Goal: Transaction & Acquisition: Purchase product/service

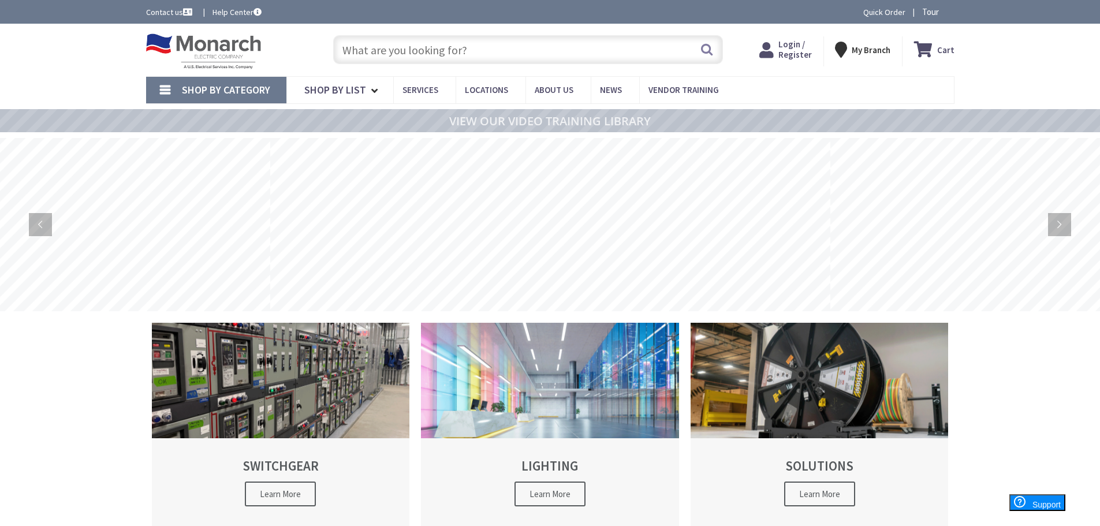
click at [792, 46] on span "Login / Register" at bounding box center [796, 49] width 34 height 21
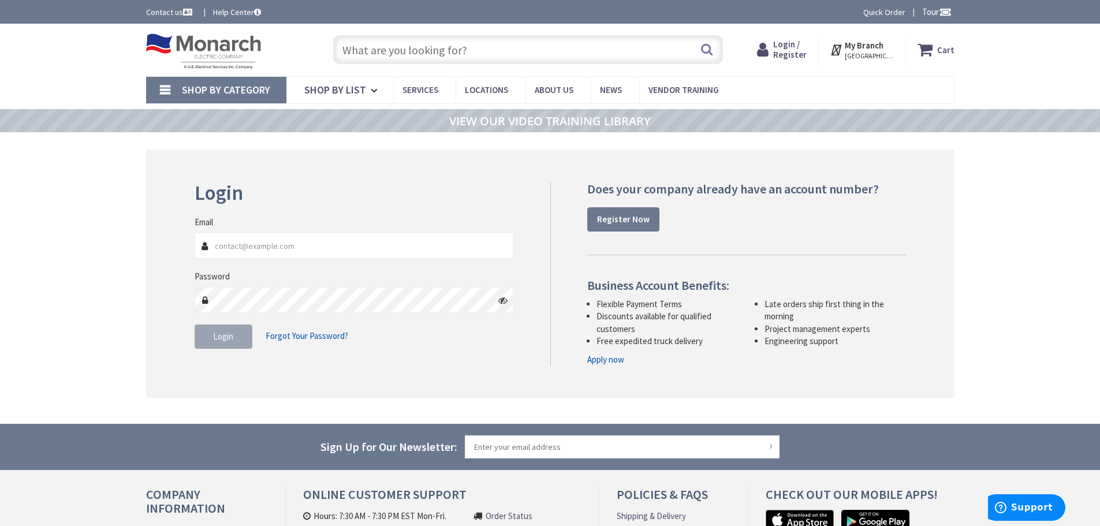
click at [788, 45] on span "Login / Register" at bounding box center [790, 49] width 34 height 21
click at [294, 246] on input "Email" at bounding box center [354, 246] width 319 height 26
type input "[EMAIL_ADDRESS][DOMAIN_NAME]"
click at [227, 329] on button "Login" at bounding box center [224, 337] width 58 height 24
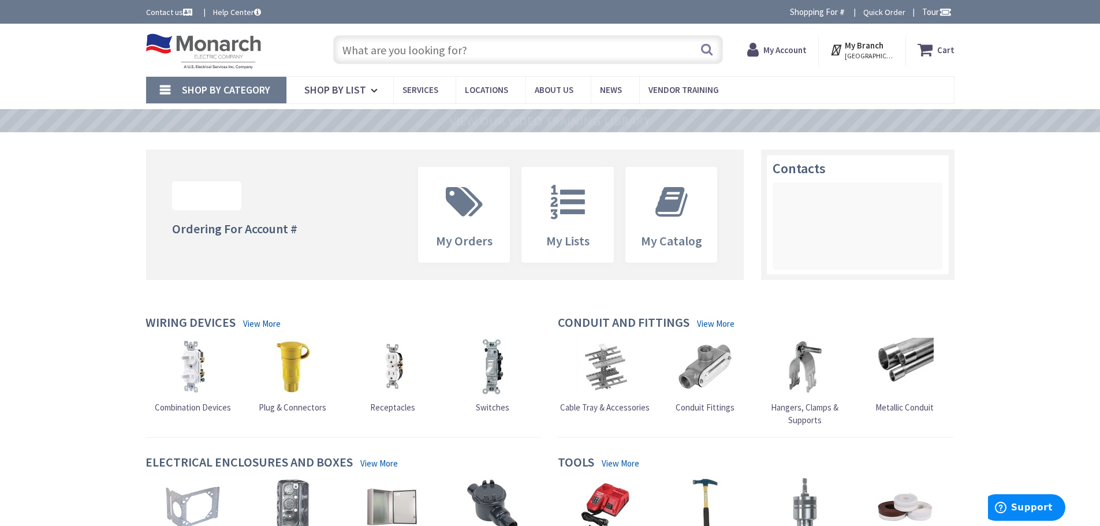
click at [395, 52] on input "text" at bounding box center [528, 49] width 390 height 29
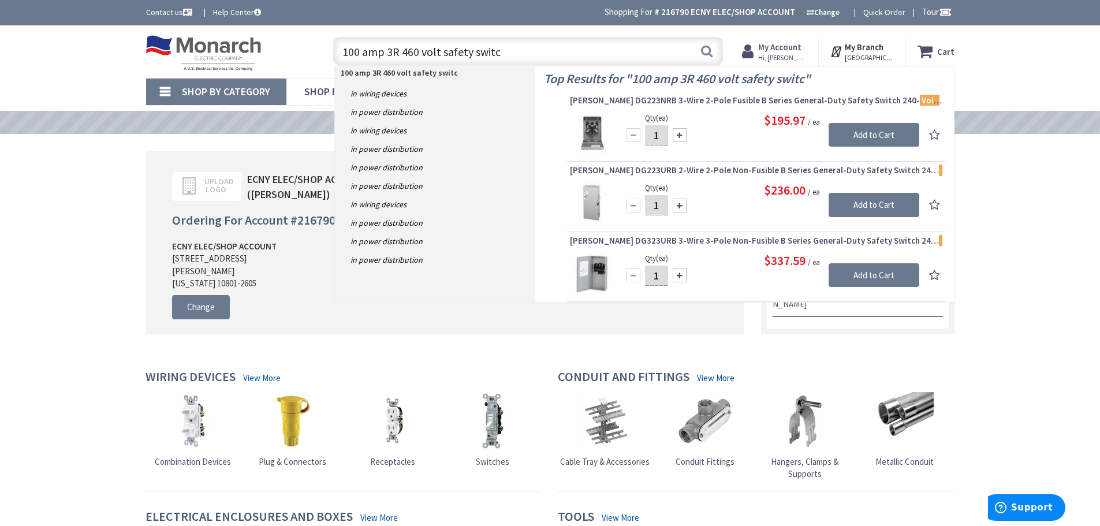
type input "100 amp 3R 460 volt safety switch"
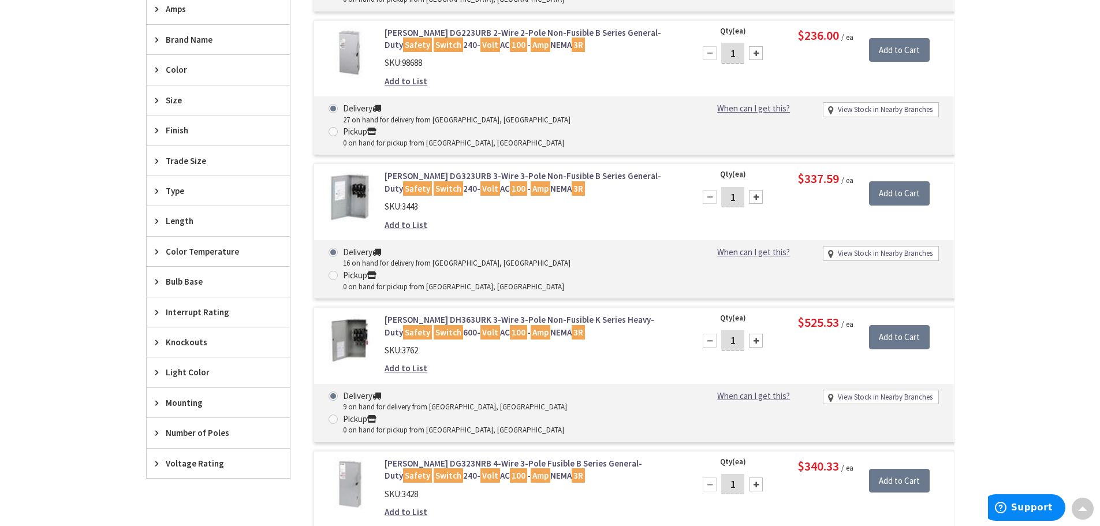
scroll to position [522, 0]
click at [458, 314] on link "Eaton DH363URK 3-Wire 3-Pole Non-Fusible K Series Heavy-Duty Safety Switch 600-…" at bounding box center [532, 326] width 294 height 25
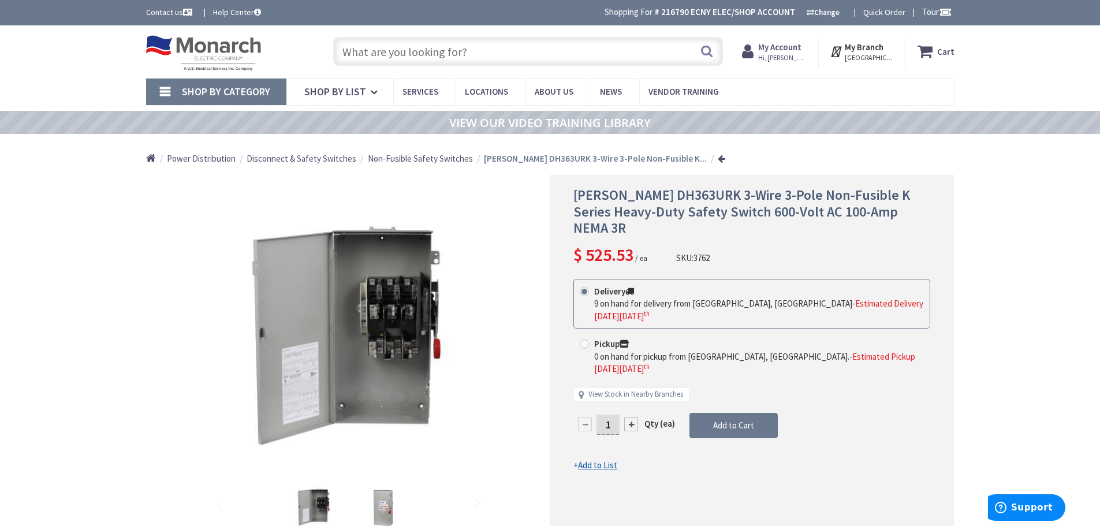
click at [378, 54] on input "text" at bounding box center [528, 51] width 390 height 29
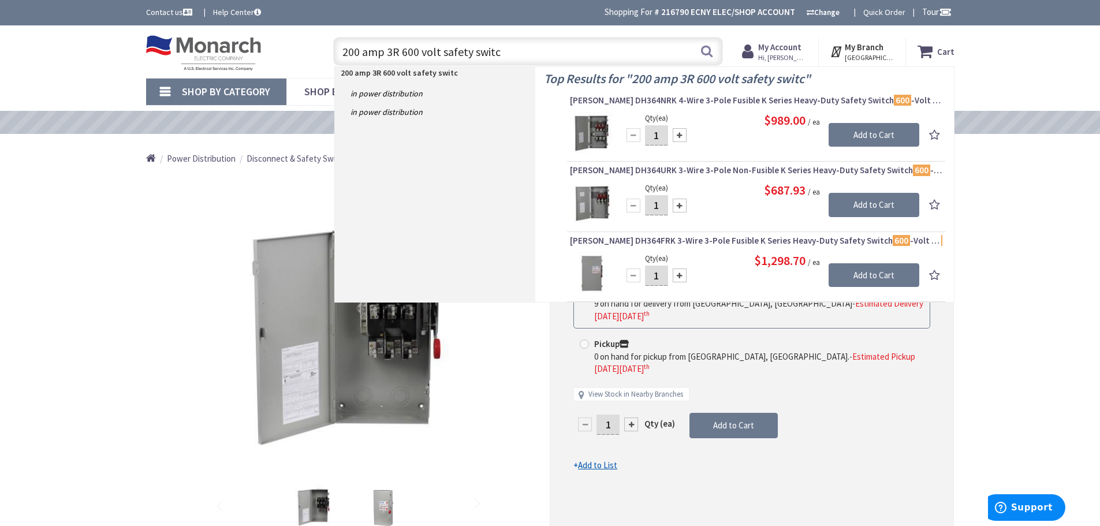
type input "200 amp 3R 600 volt safety switch"
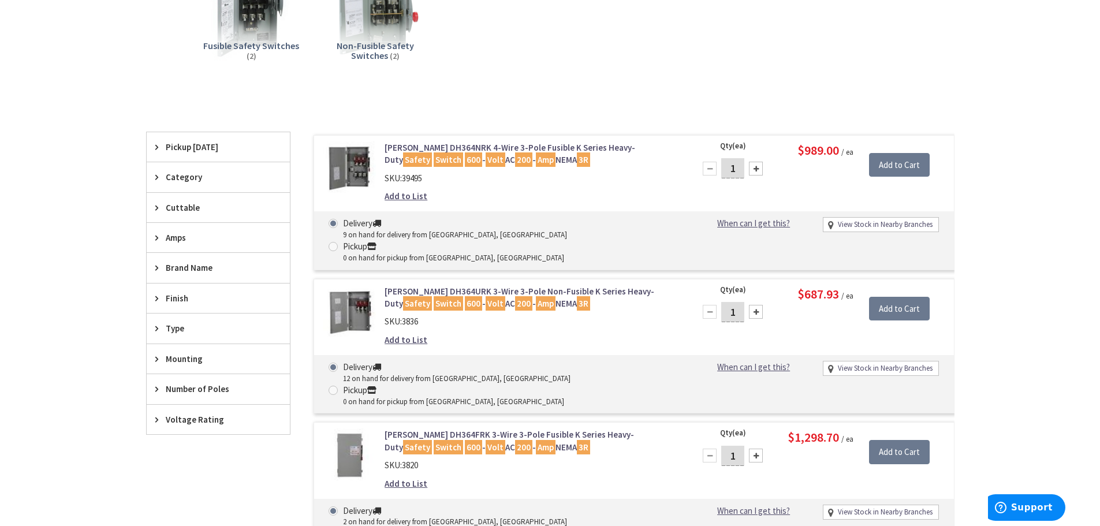
scroll to position [231, 0]
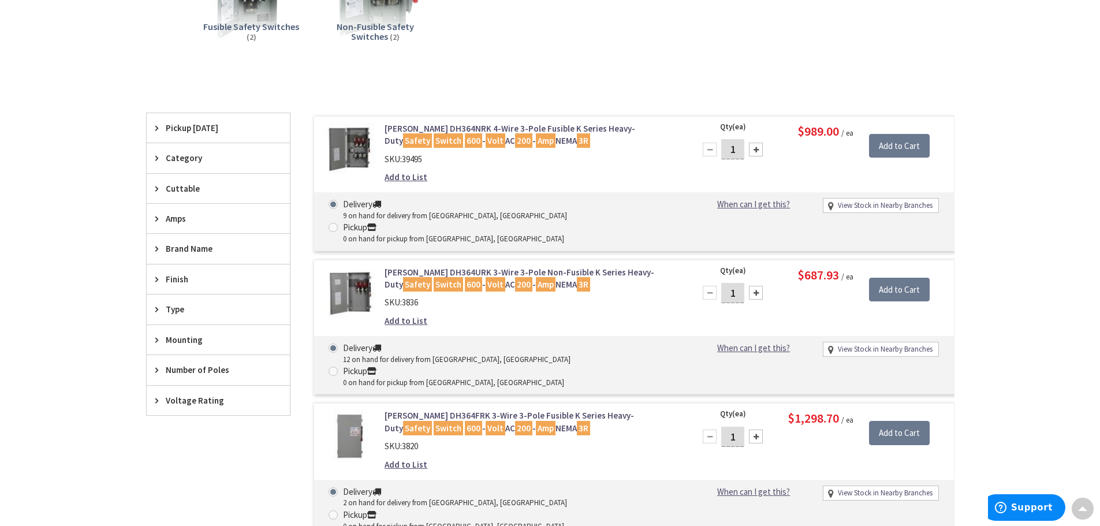
click at [457, 266] on link "Eaton DH364URK 3-Wire 3-Pole Non-Fusible K Series Heavy-Duty Safety Switch 600 …" at bounding box center [532, 278] width 294 height 25
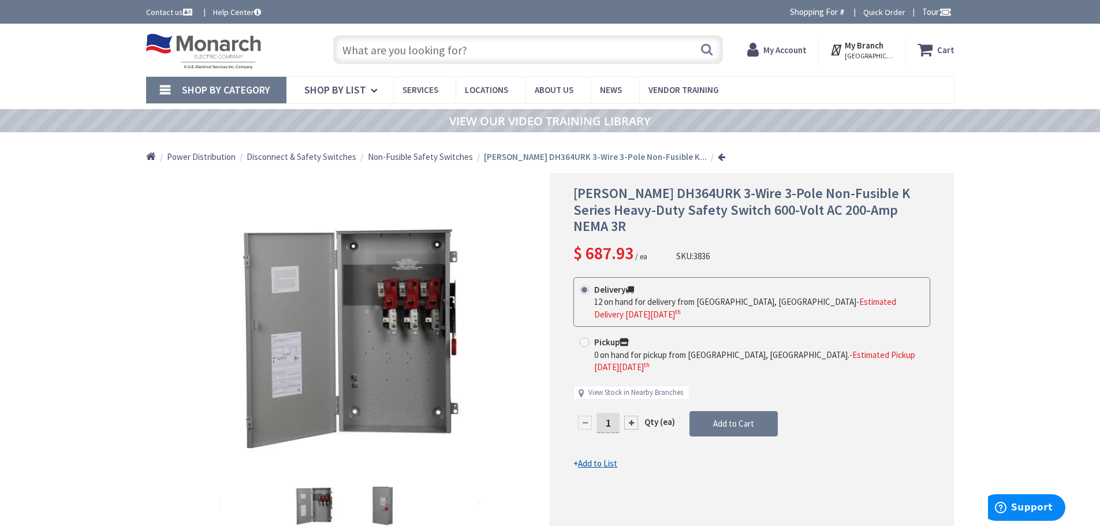
click at [393, 45] on input "text" at bounding box center [528, 49] width 390 height 29
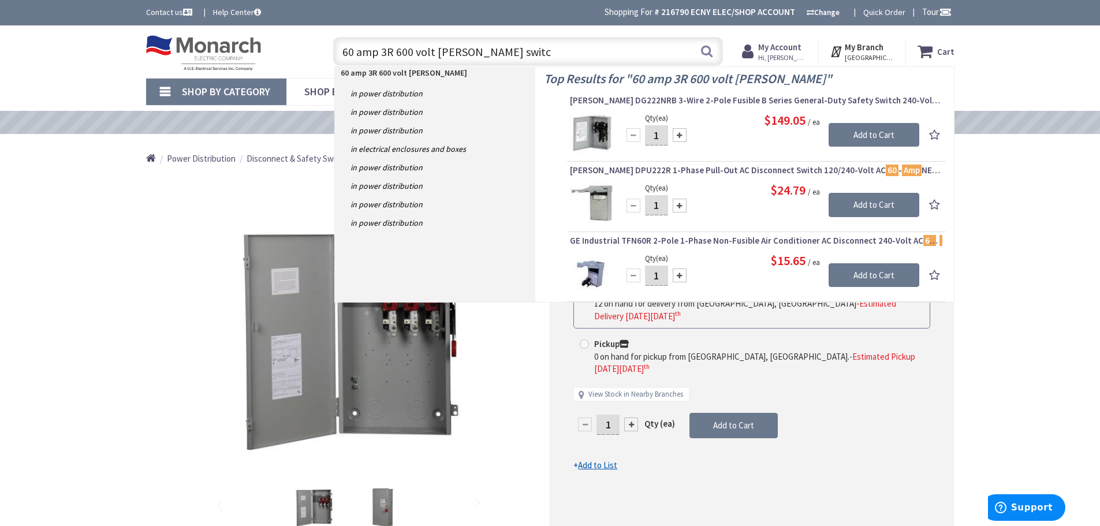
type input "60 amp 3R 600 volt safet switch"
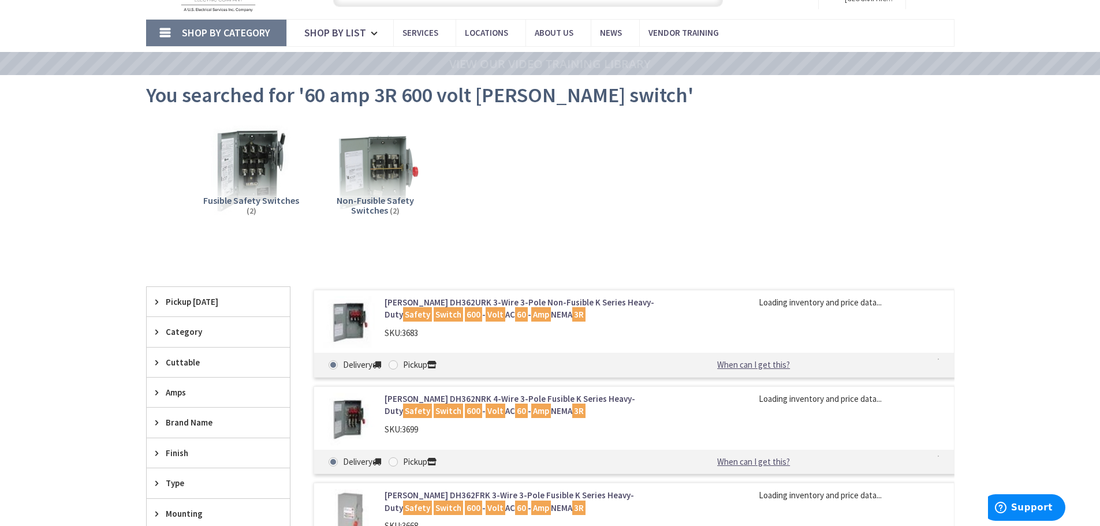
scroll to position [231, 0]
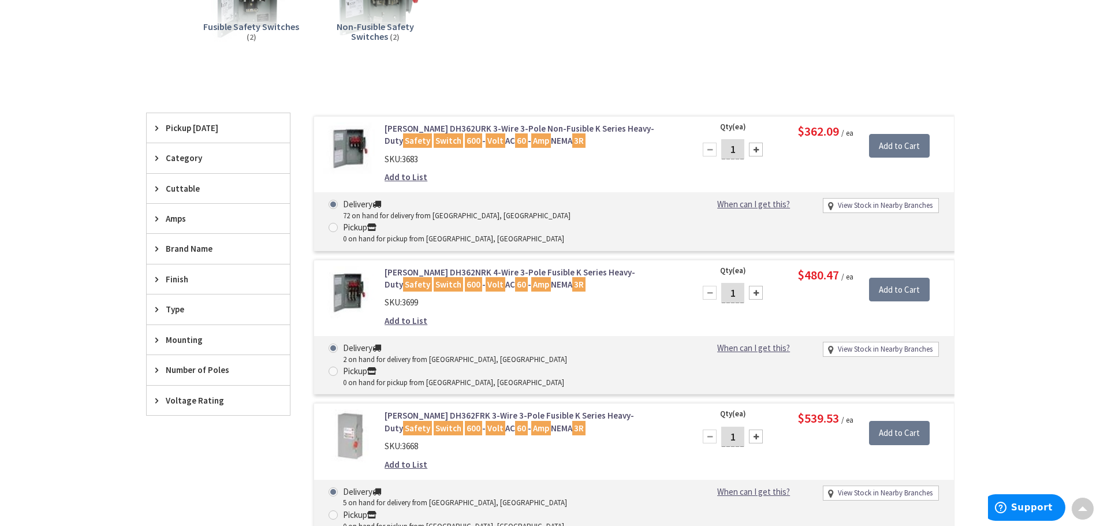
click at [479, 410] on link "Eaton DH362FRK 3-Wire 3-Pole Fusible K Series Heavy-Duty Safety Switch 600 - Vo…" at bounding box center [532, 422] width 294 height 25
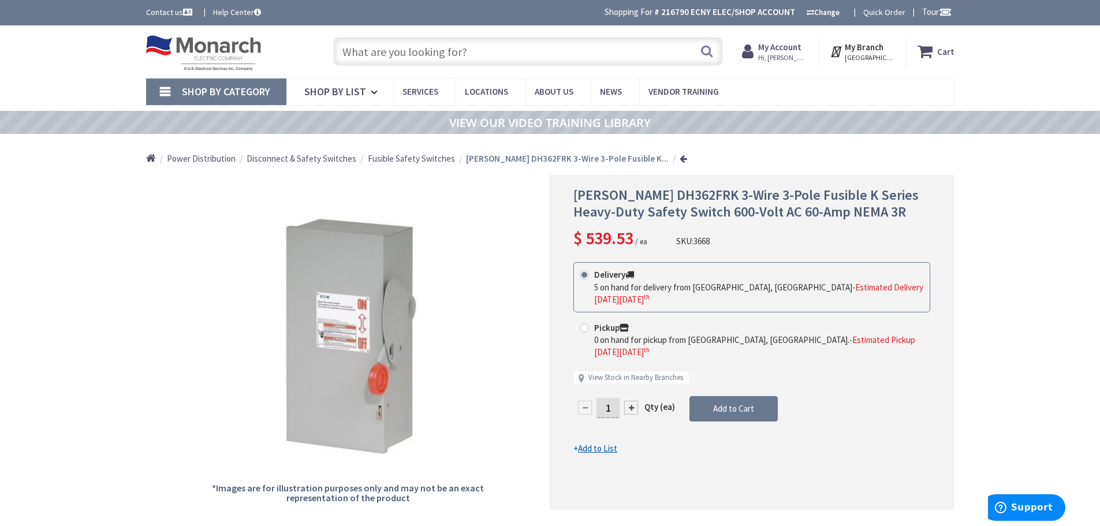
click at [515, 267] on div "*Images are for illustration purposes only and may not be an exact representati…" at bounding box center [348, 342] width 404 height 334
click at [427, 49] on input "text" at bounding box center [528, 51] width 390 height 29
click at [419, 49] on input "3/4" SEALTIGHR" at bounding box center [528, 51] width 390 height 29
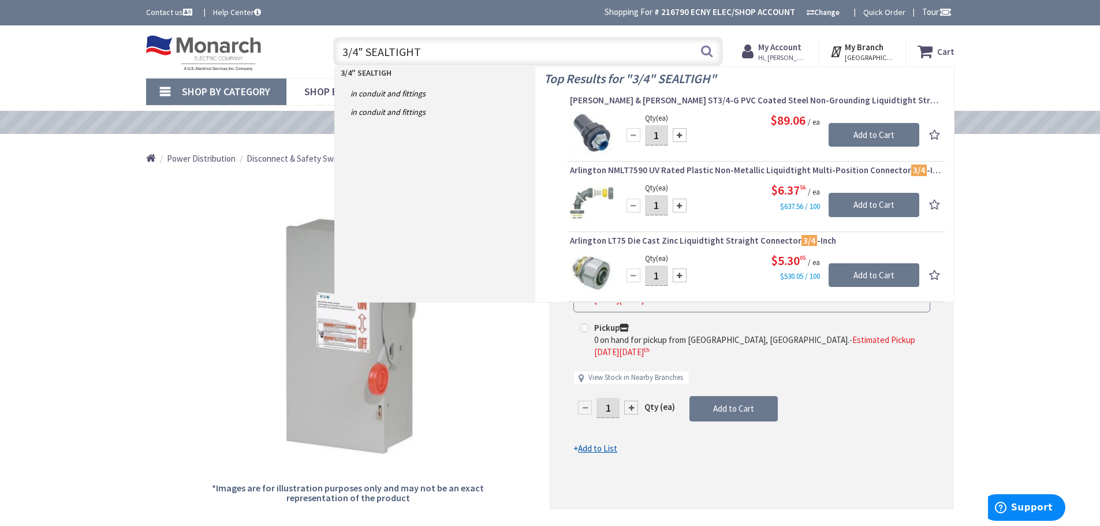
type input "3/4" SEALTIGHTY"
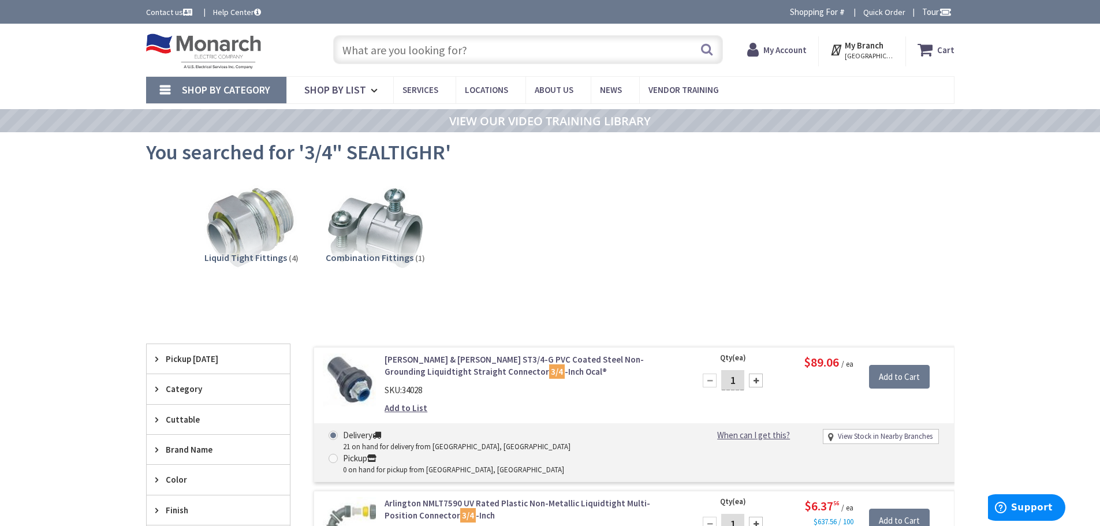
click at [402, 48] on input "text" at bounding box center [528, 49] width 390 height 29
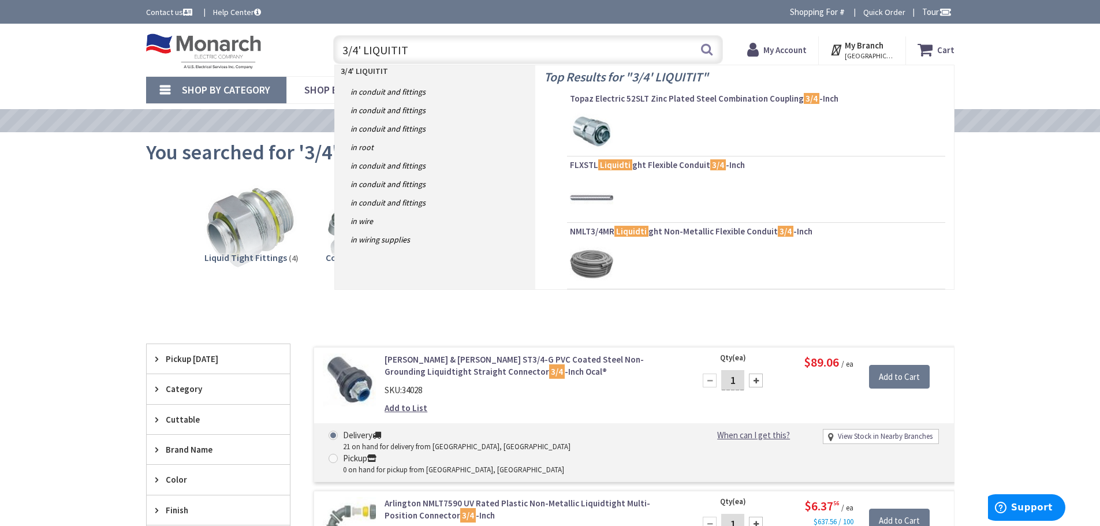
type input "3/4' LIQUITITE"
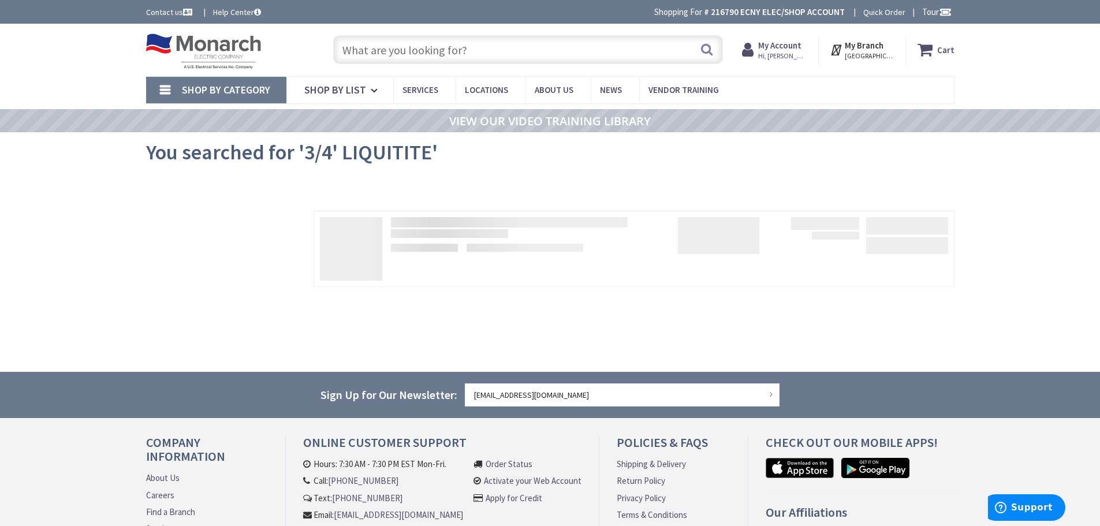
click at [240, 85] on span "Shop By Category" at bounding box center [226, 89] width 88 height 13
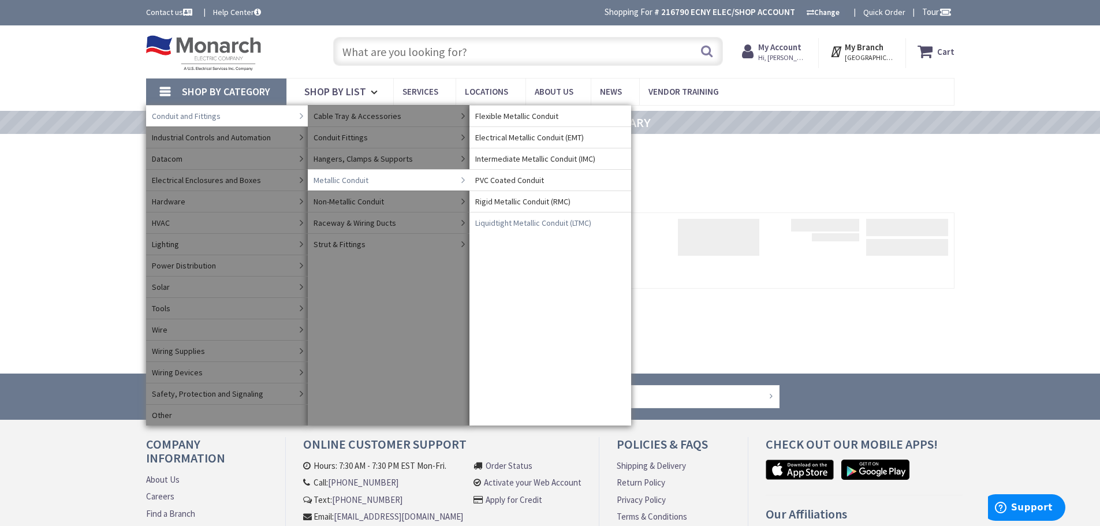
click at [524, 222] on span "Liquidtight Metallic Conduit (LTMC)" at bounding box center [533, 223] width 116 height 12
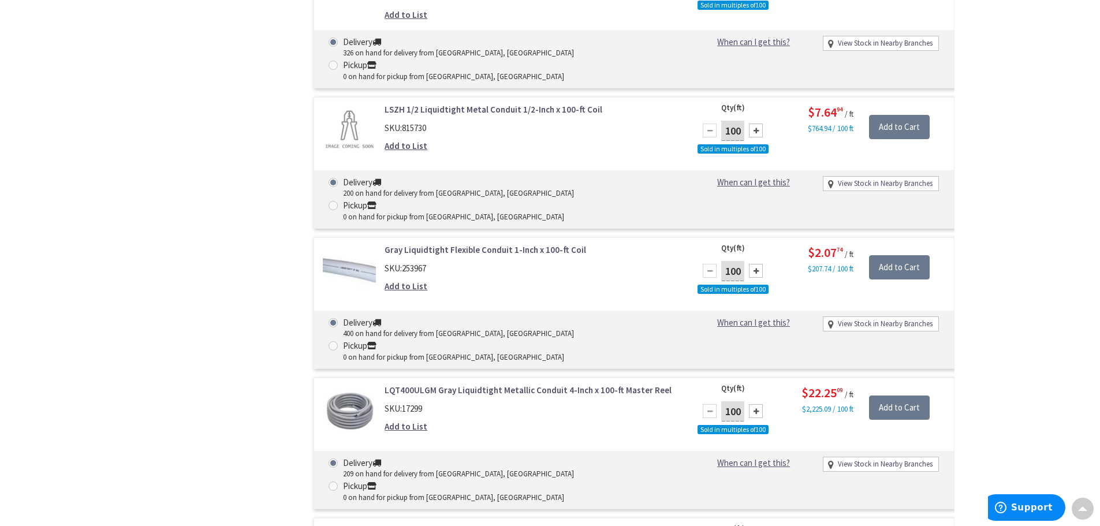
scroll to position [2659, 0]
